Goal: Use online tool/utility: Utilize a website feature to perform a specific function

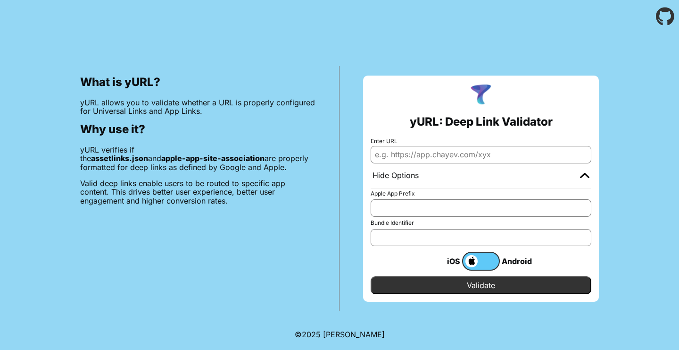
click at [496, 155] on input "Enter URL" at bounding box center [481, 154] width 221 height 17
paste input "A2P9LX4JPN.com.opera.OperaNews"
type input "A2P9LX4JPN.com.opera.OperaNews"
click at [444, 240] on input "Bundle Identifier" at bounding box center [481, 237] width 221 height 17
paste input "A2P9LX4JPN.com.opera.OperaNews"
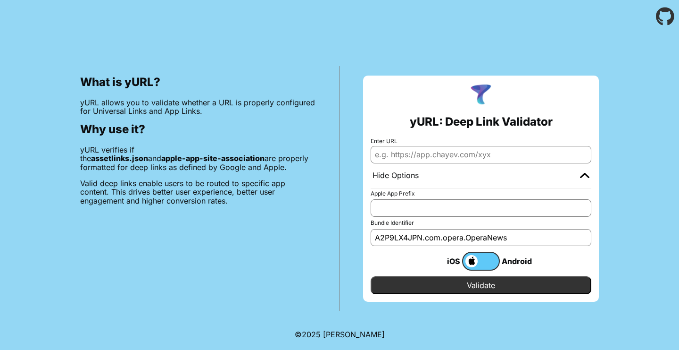
drag, startPoint x: 426, startPoint y: 239, endPoint x: 340, endPoint y: 232, distance: 85.7
click at [340, 232] on div "yURL: Deep Link Validator Enter URL Hide Options Apple App Prefix Bundle Identi…" at bounding box center [481, 188] width 283 height 245
type input "com.opera.OperaNews"
click at [494, 159] on input "Enter URL" at bounding box center [481, 154] width 221 height 17
paste input "[DOMAIN_NAME]"
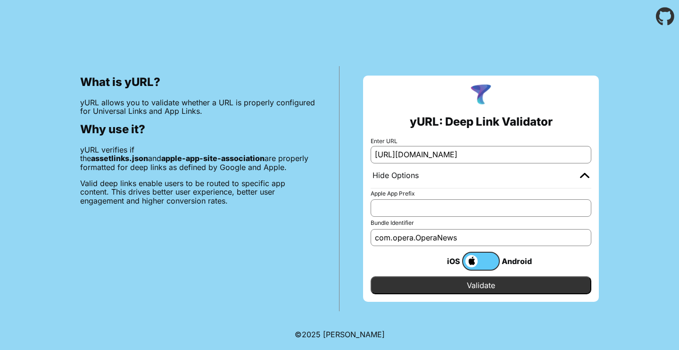
type input "[URL][DOMAIN_NAME]"
click at [486, 287] on input "Validate" at bounding box center [481, 285] width 221 height 18
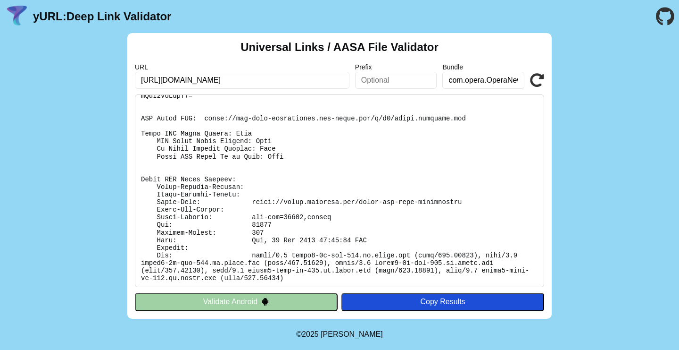
scroll to position [76, 0]
